Goal: Information Seeking & Learning: Check status

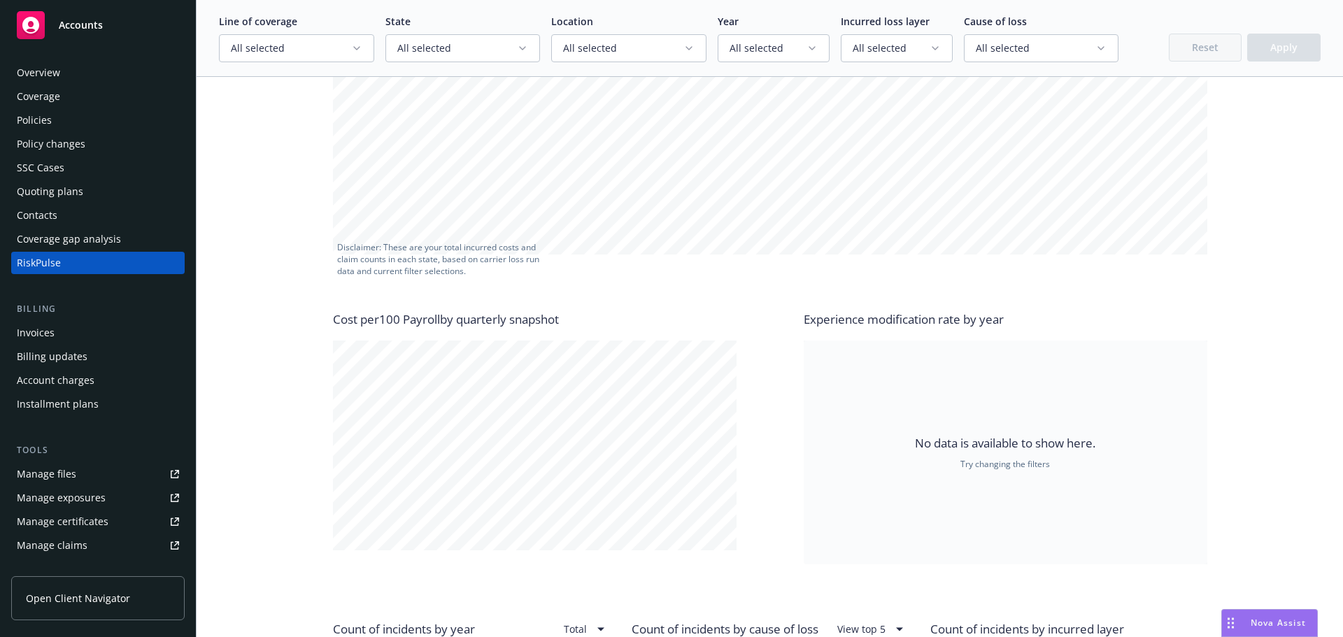
scroll to position [769, 0]
